Goal: Navigation & Orientation: Find specific page/section

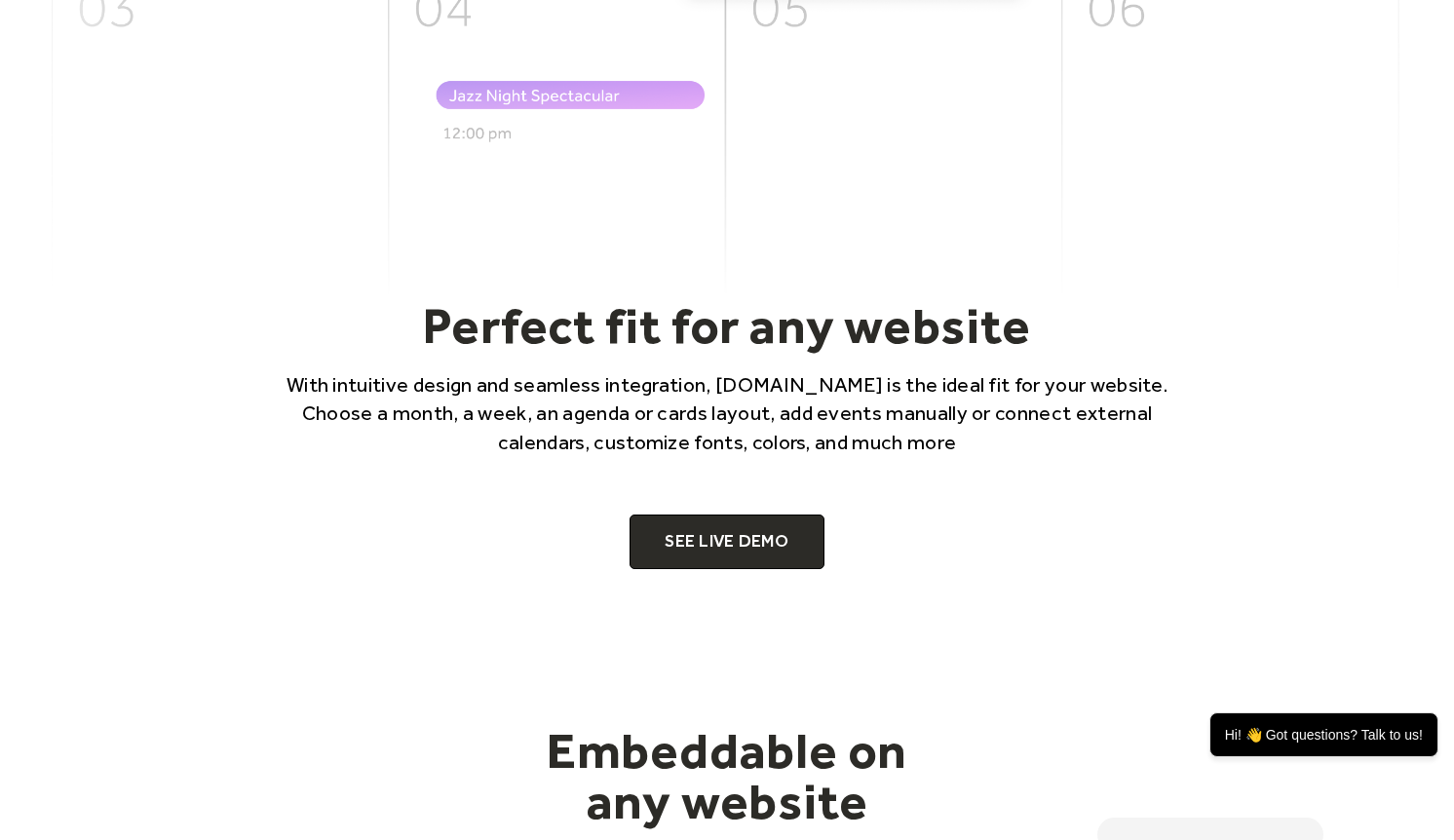
scroll to position [1062, 0]
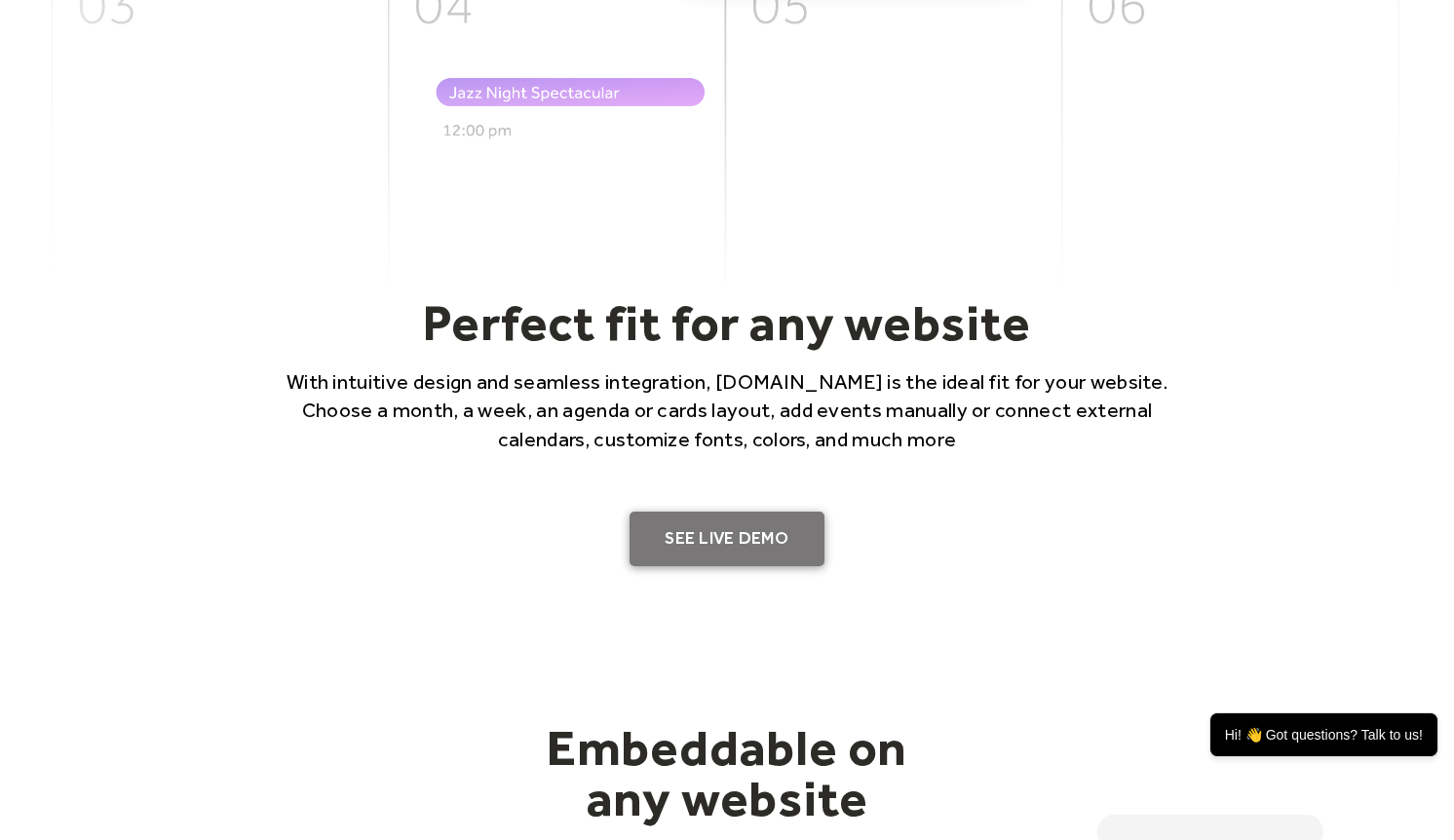
click at [784, 546] on link "SEE LIVE DEMO" at bounding box center [727, 539] width 195 height 55
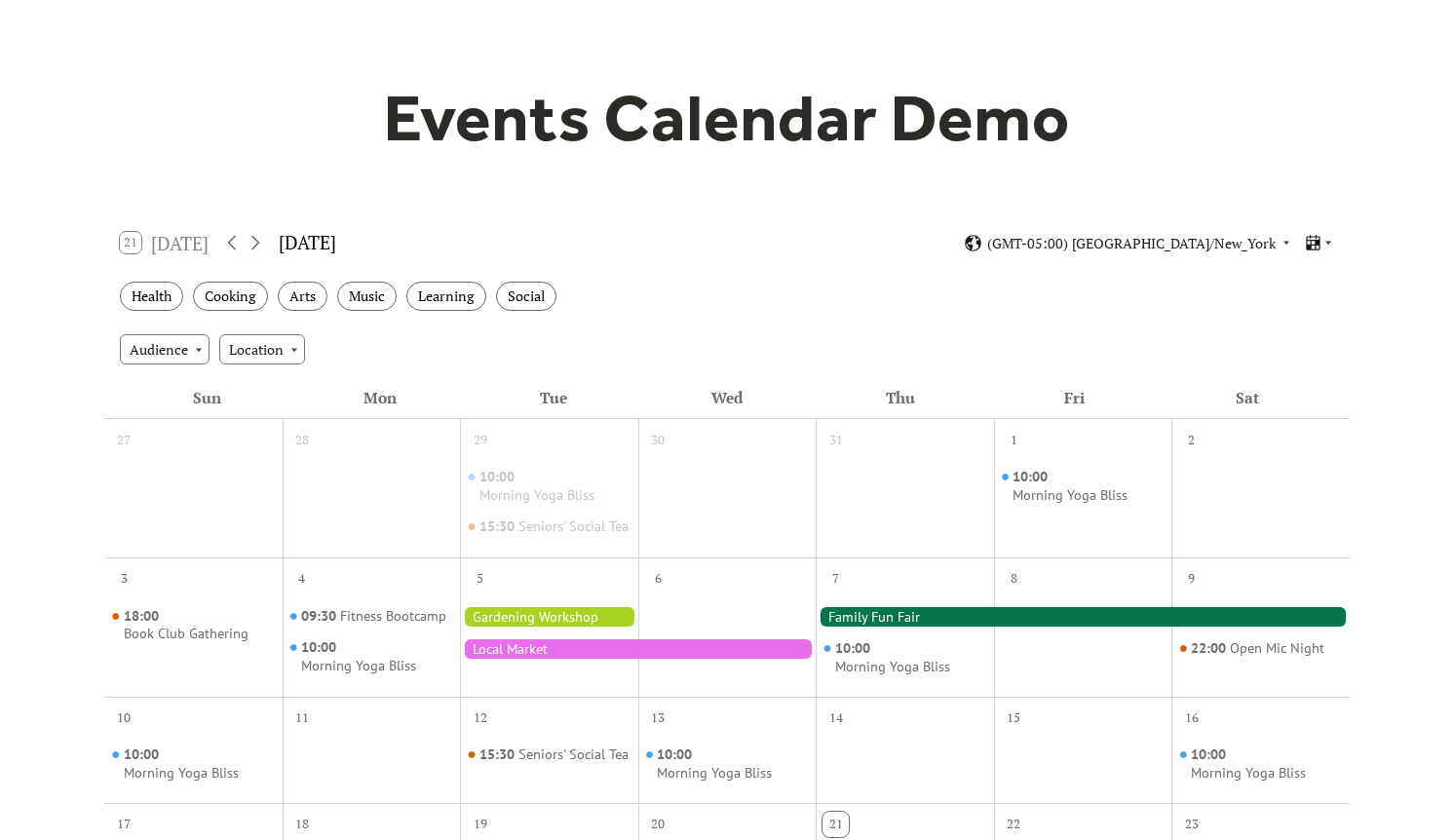
scroll to position [135, 0]
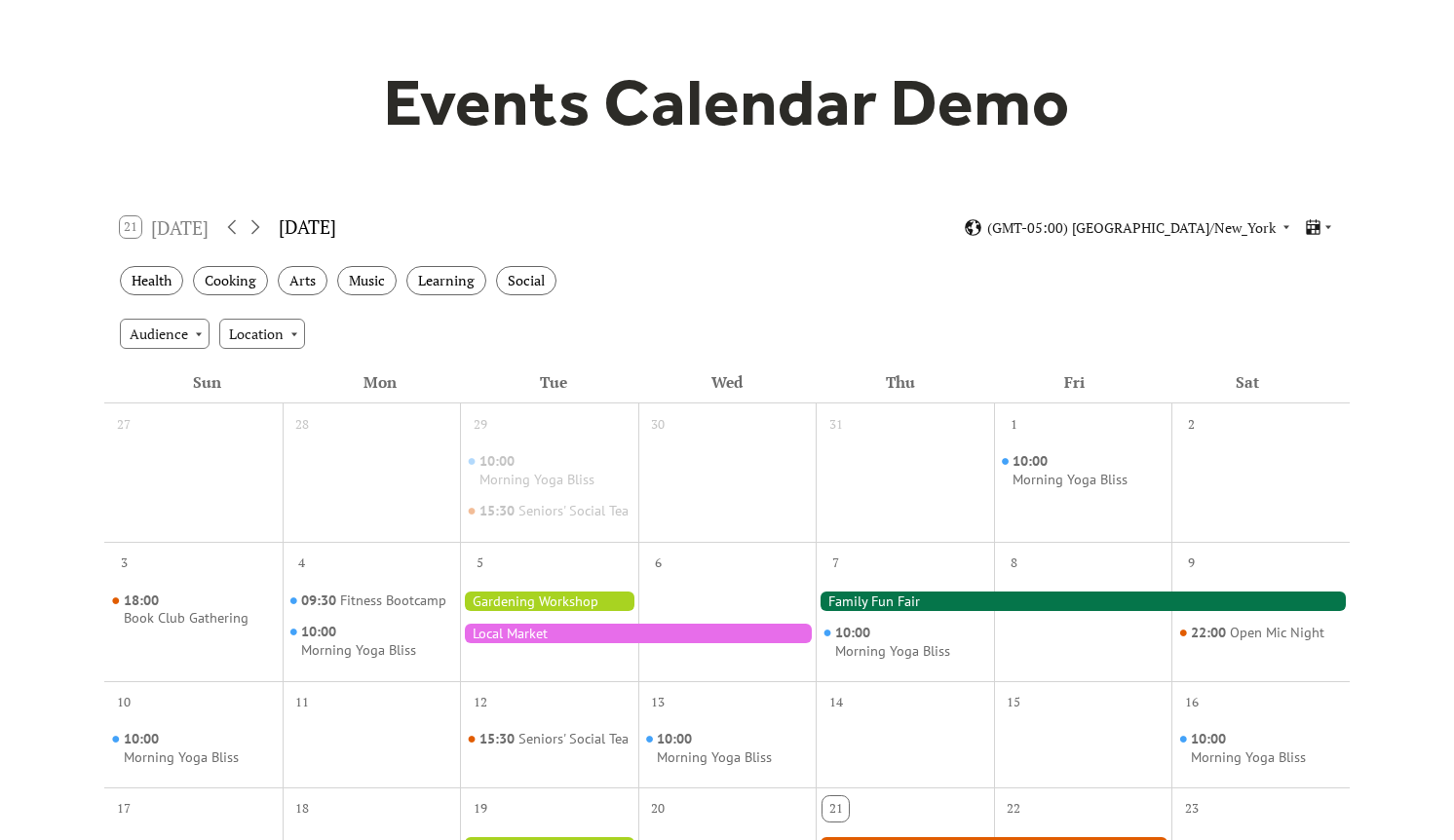
click at [910, 611] on div at bounding box center [1083, 601] width 534 height 19
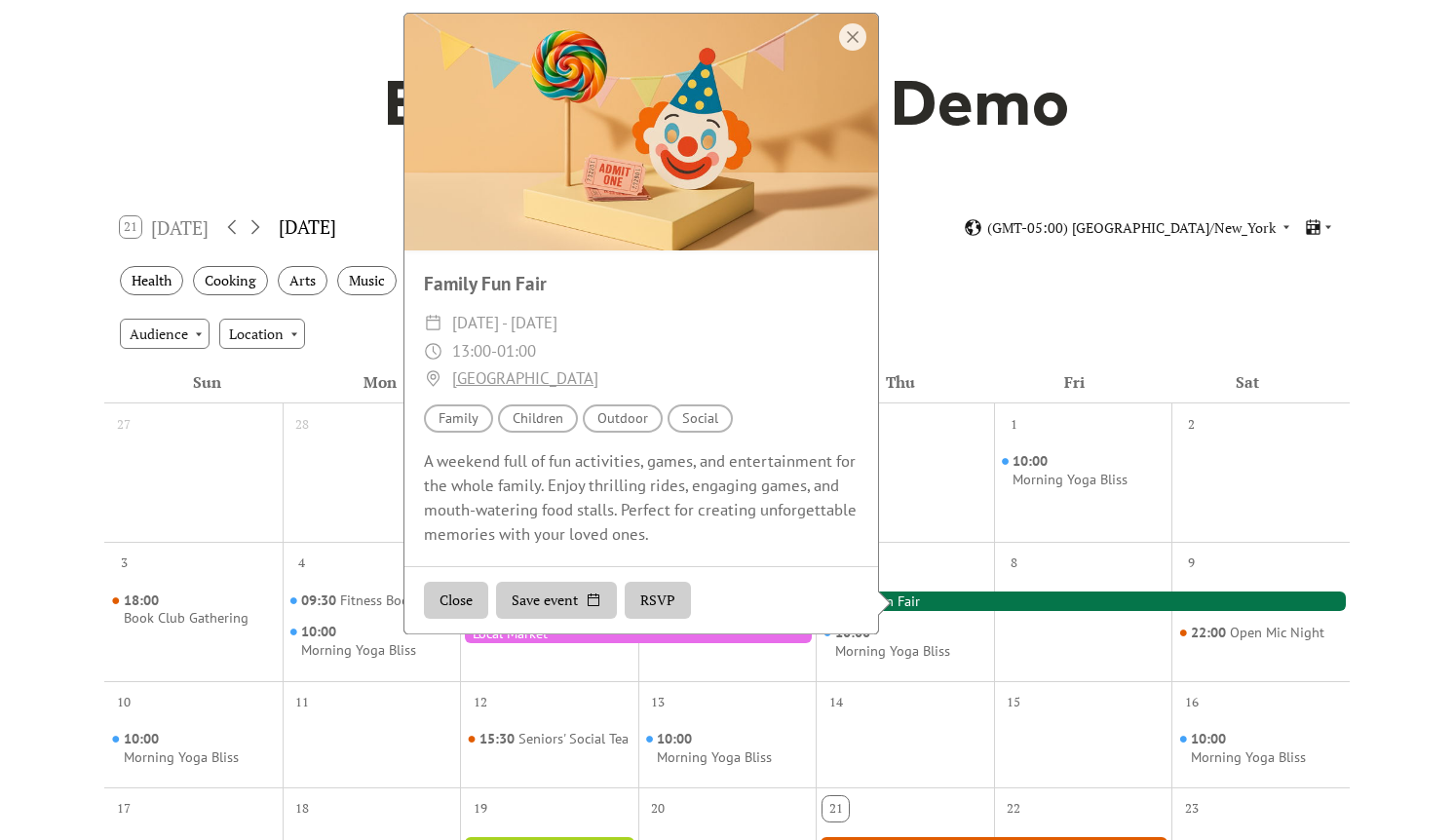
click at [910, 611] on div at bounding box center [1083, 601] width 534 height 19
click at [896, 661] on div "Morning Yoga Bliss" at bounding box center [893, 651] width 115 height 19
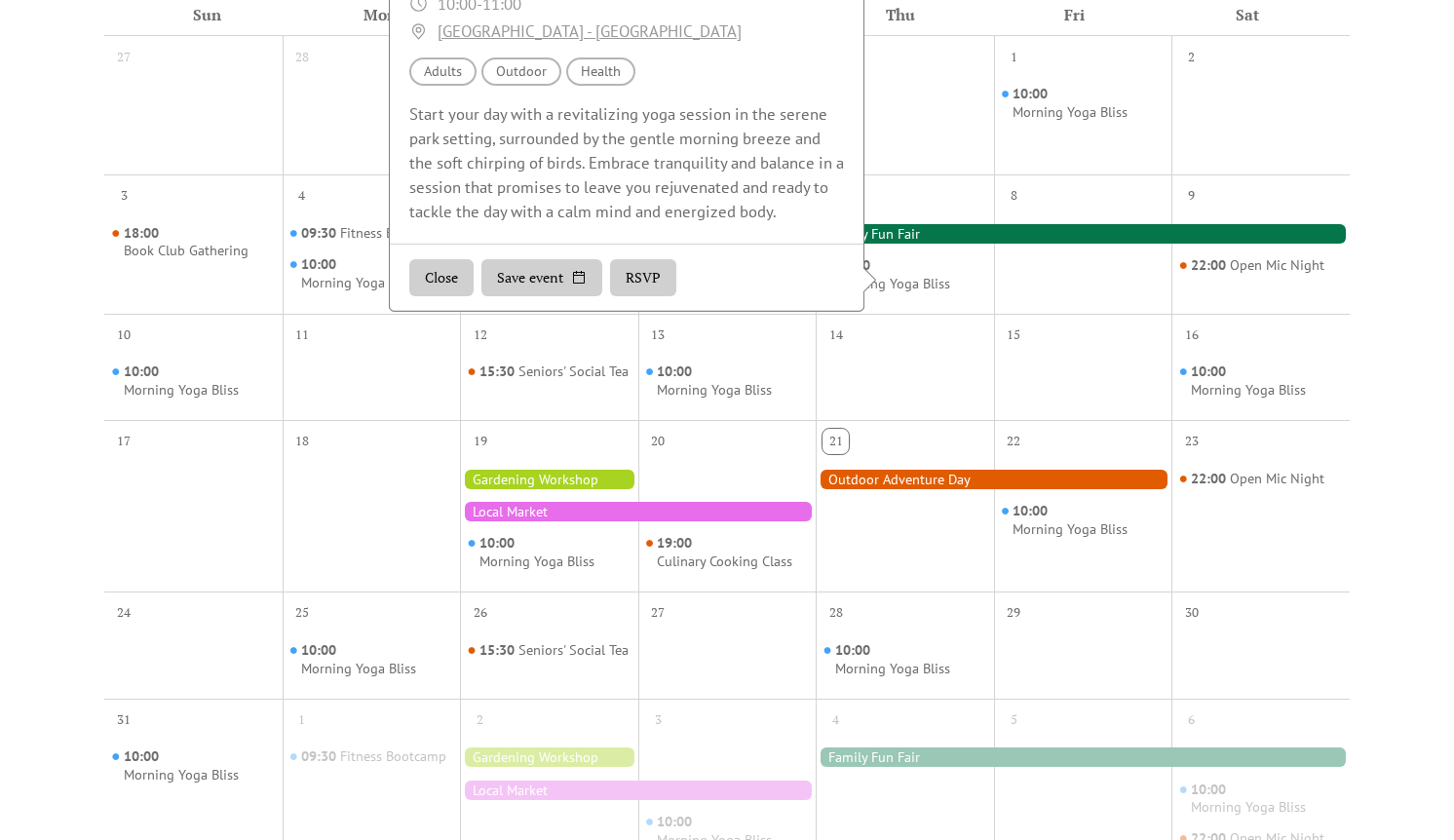
click at [912, 592] on div "21" at bounding box center [904, 506] width 178 height 172
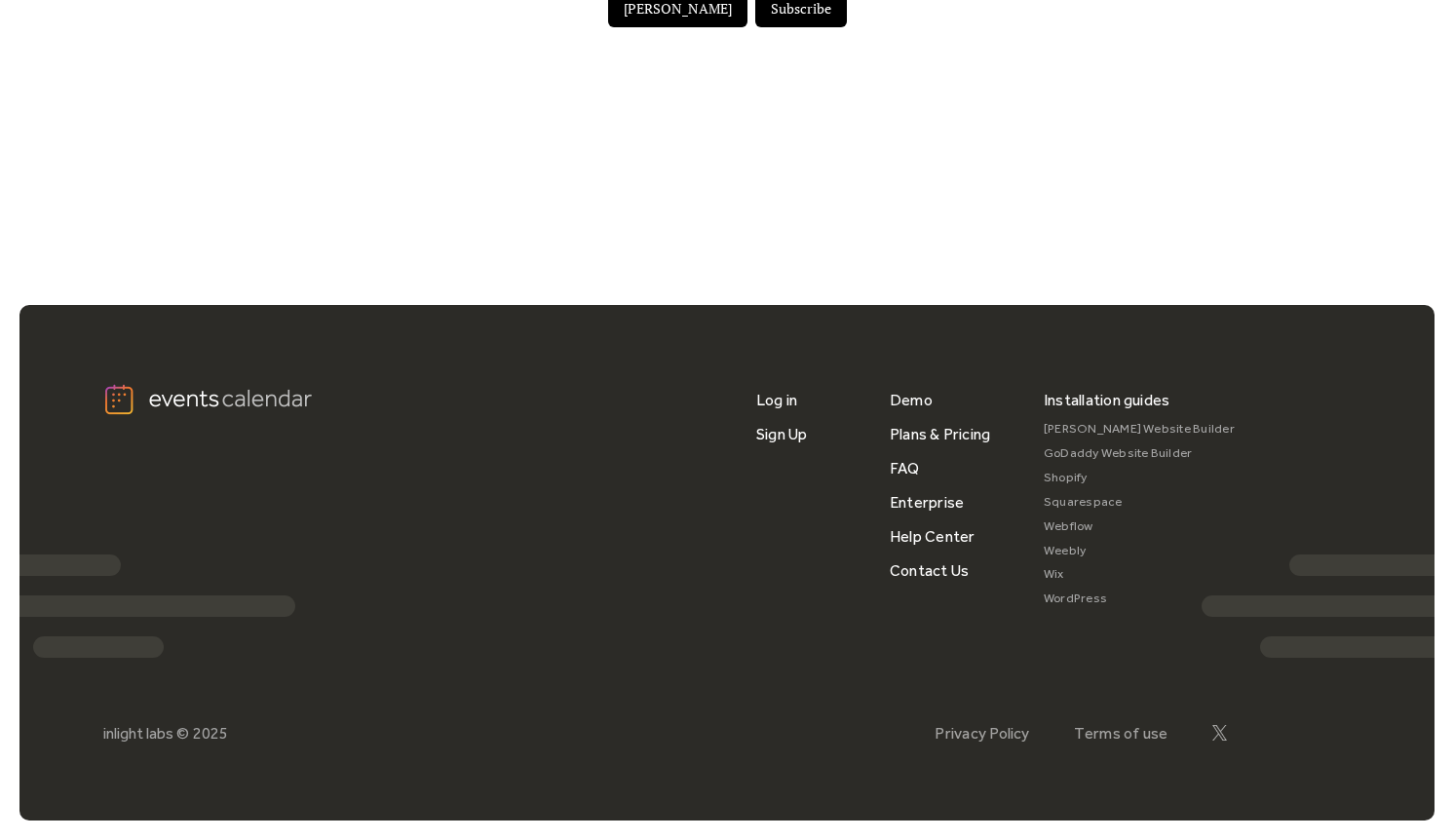
scroll to position [0, 0]
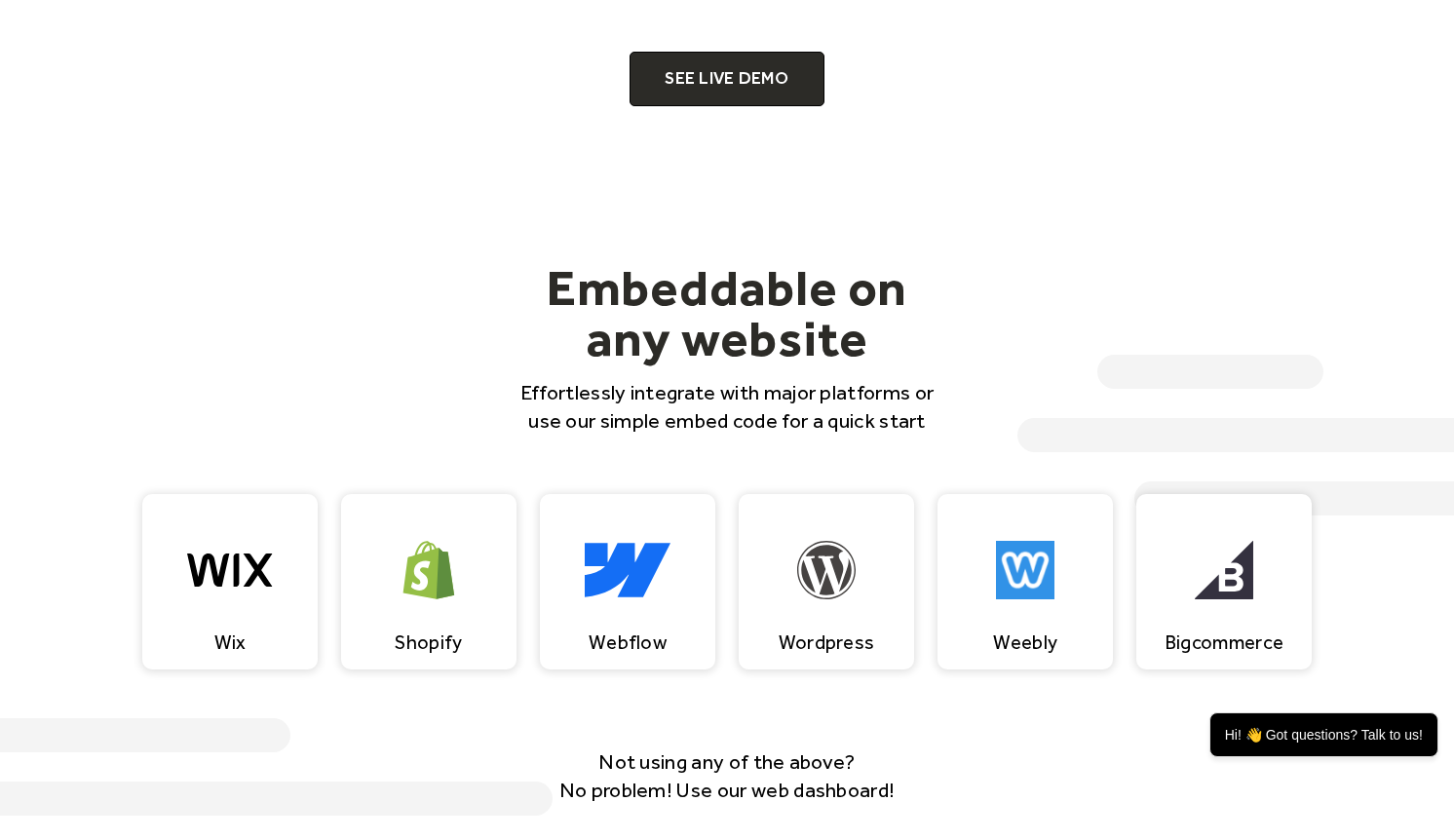
scroll to position [1560, 0]
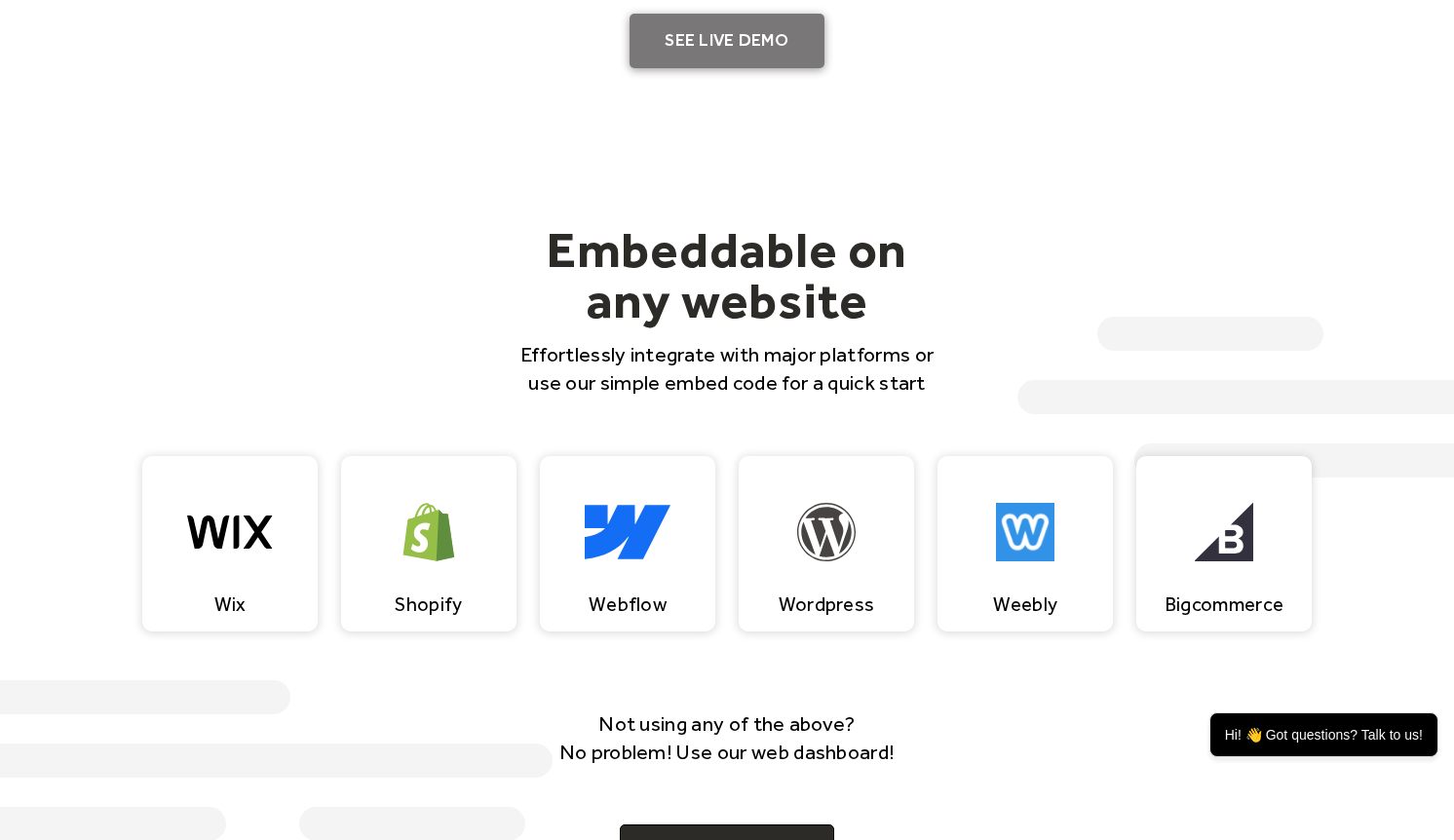
click at [780, 59] on link "SEE LIVE DEMO" at bounding box center [727, 41] width 195 height 55
